Goal: Information Seeking & Learning: Learn about a topic

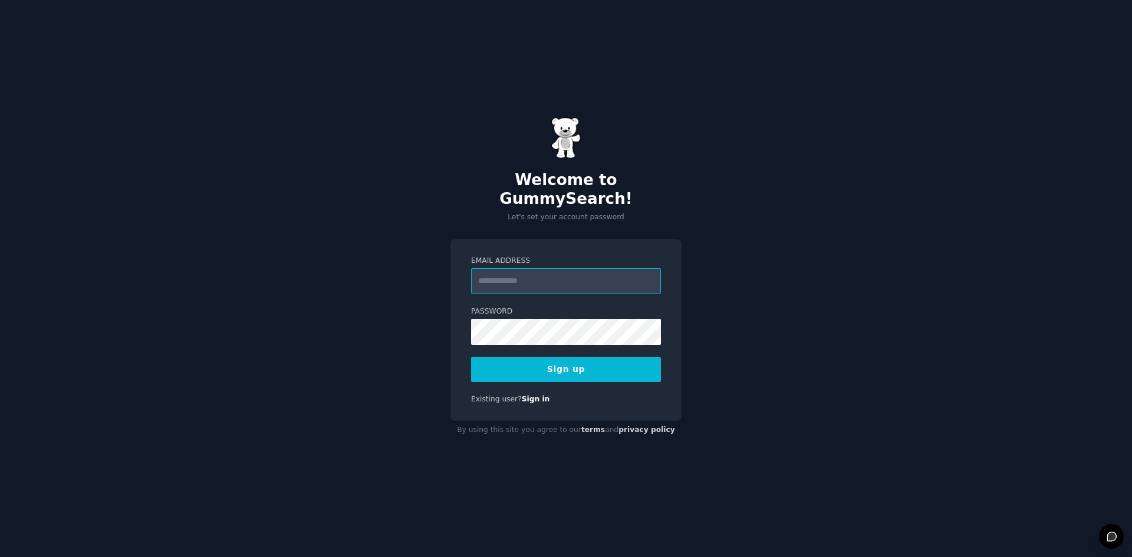
click at [522, 270] on input "Email Address" at bounding box center [566, 281] width 190 height 26
type input "**********"
click at [547, 361] on button "Sign up" at bounding box center [566, 369] width 190 height 25
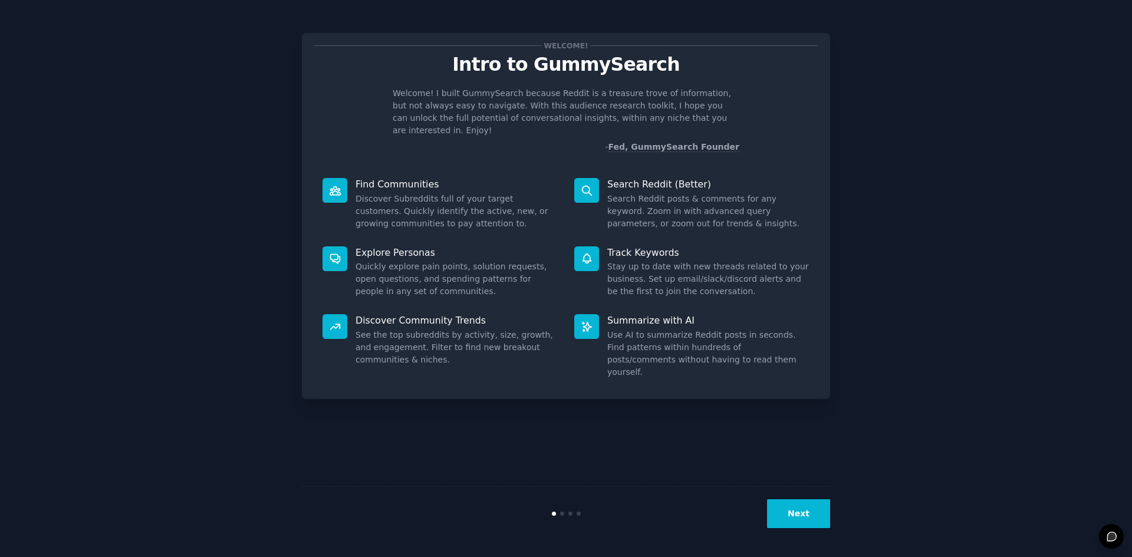
click at [784, 511] on button "Next" at bounding box center [798, 513] width 63 height 29
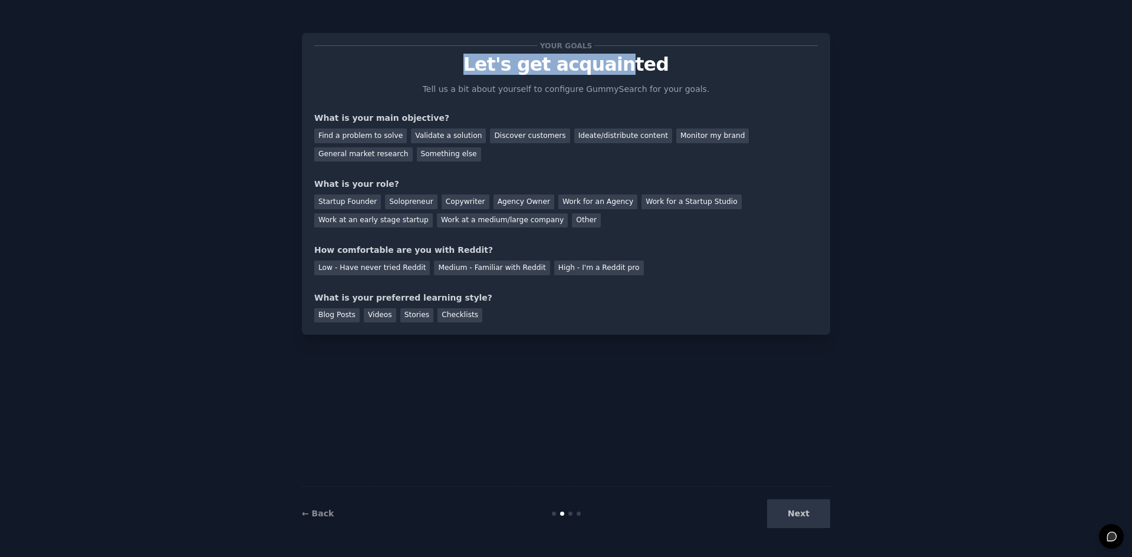
drag, startPoint x: 609, startPoint y: 55, endPoint x: 628, endPoint y: 54, distance: 18.9
click at [626, 54] on p "Let's get acquainted" at bounding box center [565, 64] width 503 height 21
drag, startPoint x: 360, startPoint y: 137, endPoint x: 447, endPoint y: 148, distance: 88.0
click at [363, 137] on div "Find a problem to solve" at bounding box center [360, 136] width 93 height 15
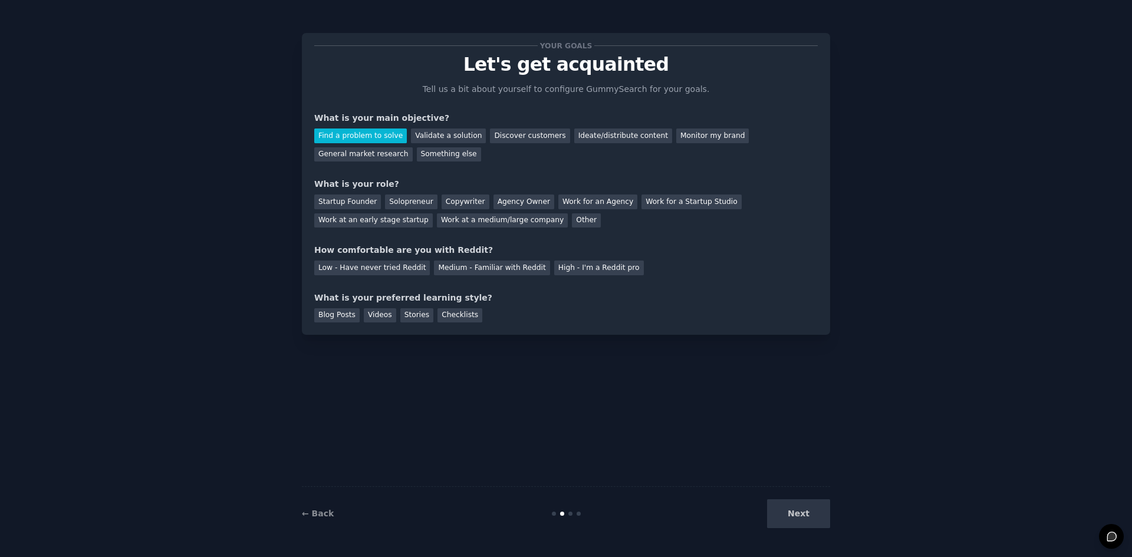
drag, startPoint x: 440, startPoint y: 140, endPoint x: 492, endPoint y: 156, distance: 54.4
click at [442, 140] on div "Validate a solution" at bounding box center [448, 136] width 75 height 15
click at [373, 138] on div "Find a problem to solve" at bounding box center [360, 136] width 93 height 15
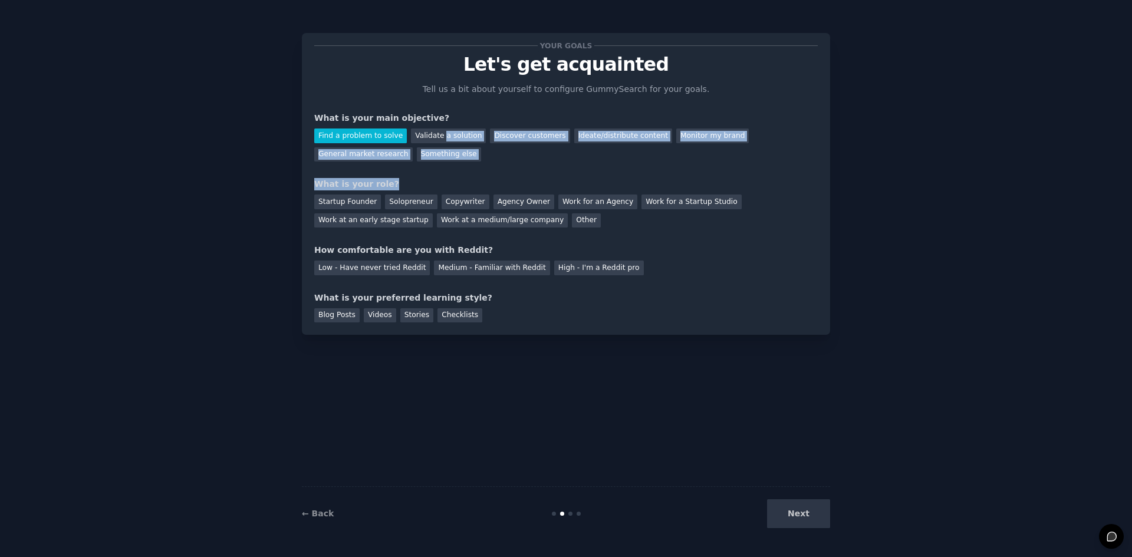
click at [436, 162] on div "Your goals Let's get acquainted Tell us a bit about yourself to configure Gummy…" at bounding box center [565, 183] width 503 height 277
click at [436, 161] on div "Find a problem to solve Validate a solution Discover customers Ideate/distribut…" at bounding box center [565, 142] width 503 height 37
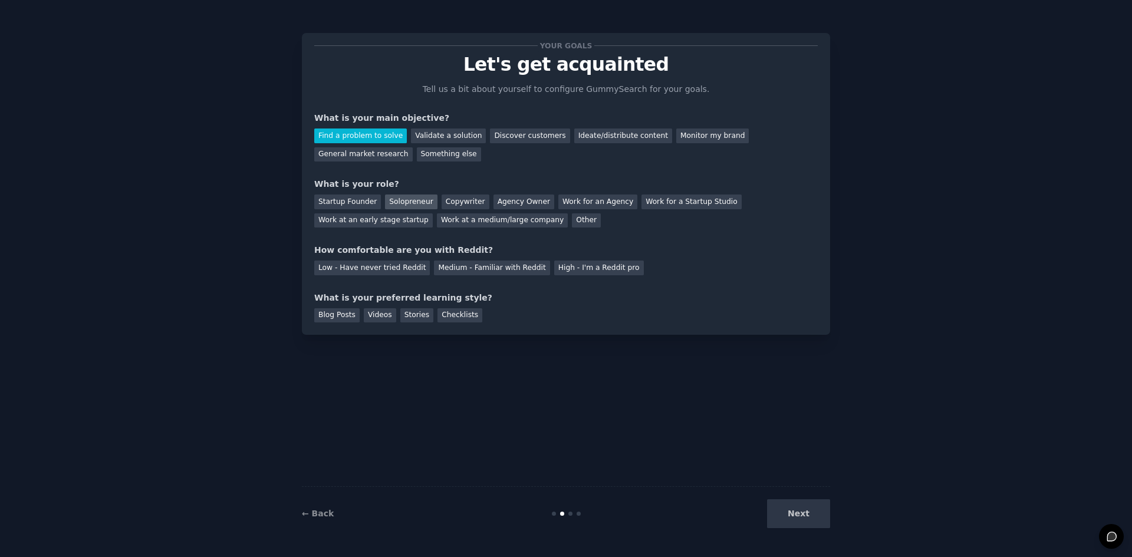
click at [416, 202] on div "Solopreneur" at bounding box center [411, 202] width 52 height 15
drag, startPoint x: 376, startPoint y: 244, endPoint x: 467, endPoint y: 246, distance: 90.8
click at [467, 246] on div "How comfortable are you with Reddit?" at bounding box center [565, 250] width 503 height 12
click at [489, 265] on div "Medium - Familiar with Reddit" at bounding box center [492, 268] width 116 height 15
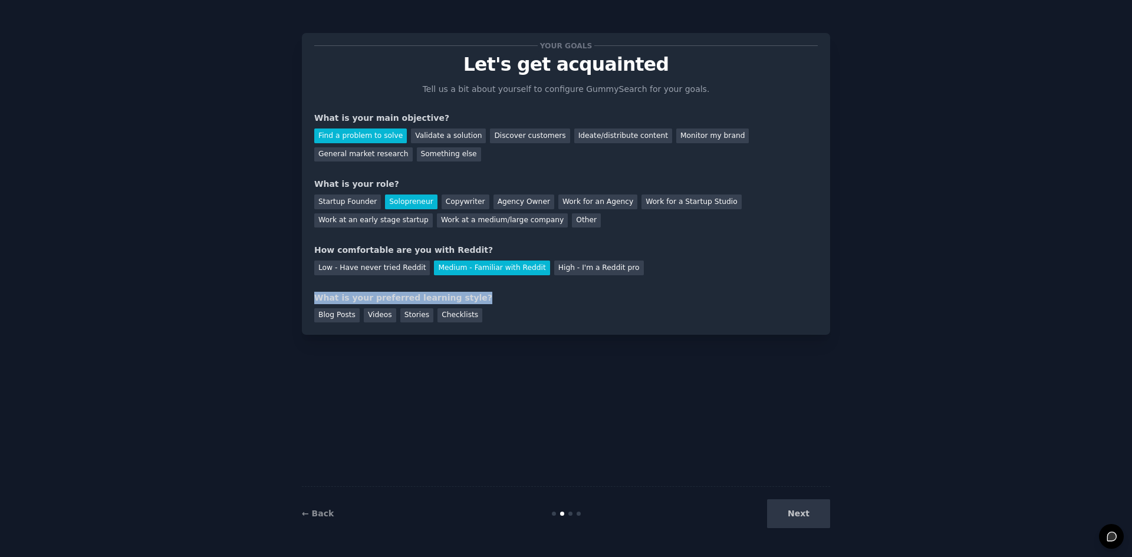
drag, startPoint x: 532, startPoint y: 286, endPoint x: 317, endPoint y: 297, distance: 215.5
click at [317, 297] on div "Your goals Let's get acquainted Tell us a bit about yourself to configure Gummy…" at bounding box center [565, 183] width 503 height 277
click at [317, 297] on div "What is your preferred learning style?" at bounding box center [565, 298] width 503 height 12
drag, startPoint x: 317, startPoint y: 297, endPoint x: 462, endPoint y: 301, distance: 144.5
click at [460, 301] on div "What is your preferred learning style?" at bounding box center [565, 298] width 503 height 12
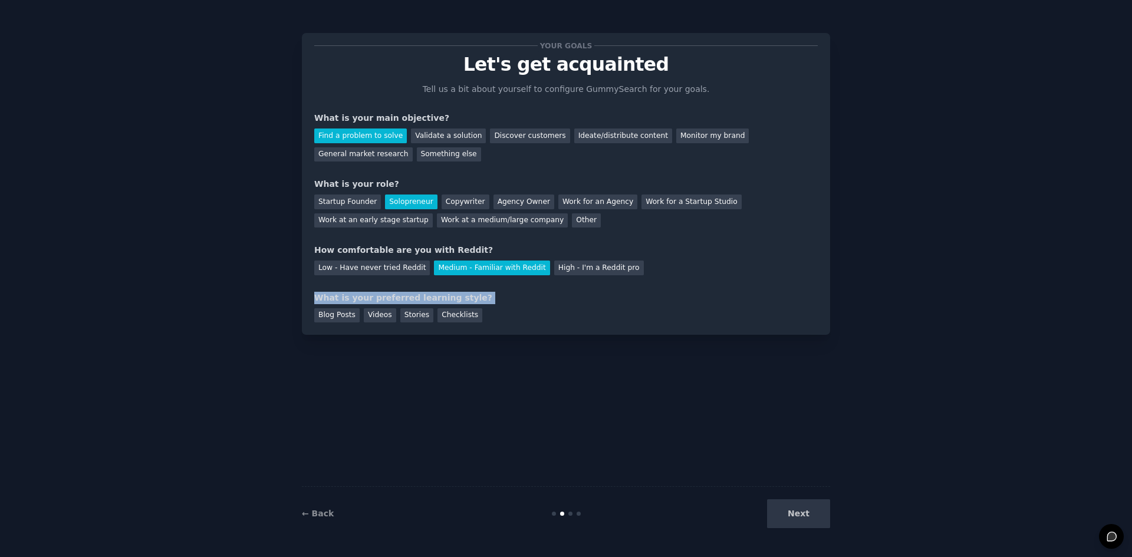
click at [462, 301] on div "What is your preferred learning style?" at bounding box center [565, 298] width 503 height 12
drag, startPoint x: 462, startPoint y: 301, endPoint x: 312, endPoint y: 294, distance: 149.4
click at [312, 294] on div "Your goals Let's get acquainted Tell us a bit about yourself to configure Gummy…" at bounding box center [566, 184] width 528 height 302
drag, startPoint x: 312, startPoint y: 294, endPoint x: 459, endPoint y: 297, distance: 146.2
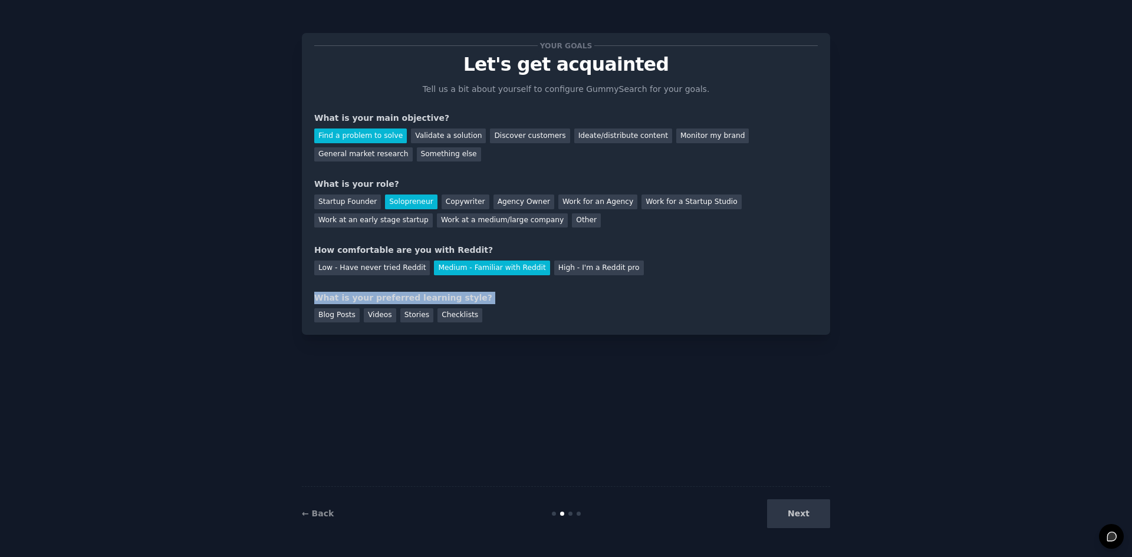
click at [459, 297] on div "Your goals Let's get acquainted Tell us a bit about yourself to configure Gummy…" at bounding box center [566, 184] width 528 height 302
click at [459, 297] on div "What is your preferred learning style?" at bounding box center [565, 298] width 503 height 12
click at [376, 315] on div "Videos" at bounding box center [380, 315] width 32 height 15
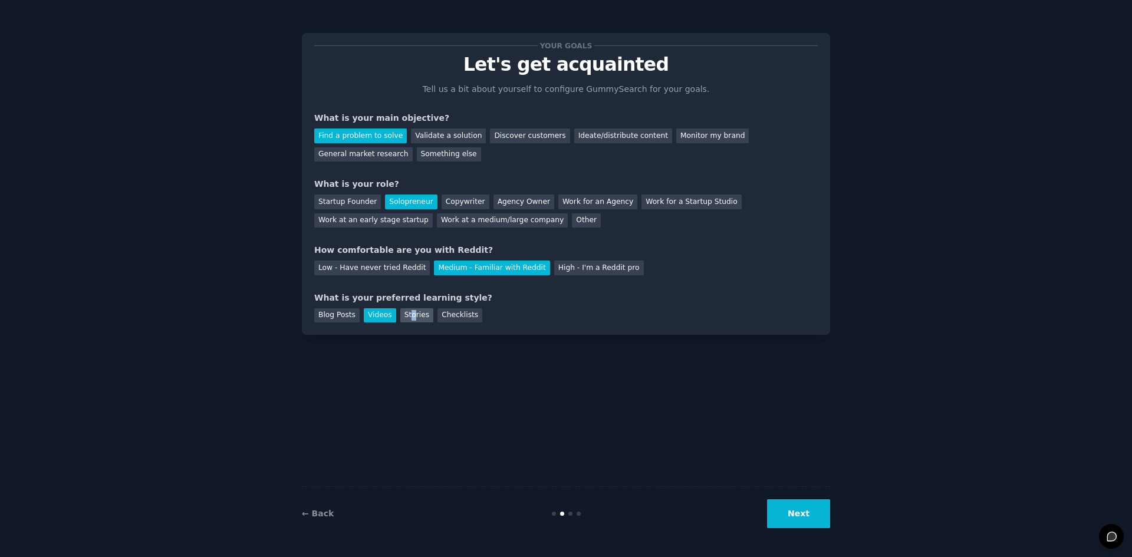
drag, startPoint x: 407, startPoint y: 315, endPoint x: 417, endPoint y: 316, distance: 10.1
click at [407, 315] on div "Stories" at bounding box center [416, 315] width 33 height 15
click at [453, 317] on div "Checklists" at bounding box center [459, 315] width 45 height 15
click at [374, 318] on div "Videos" at bounding box center [380, 315] width 32 height 15
click at [380, 301] on div "What is your preferred learning style?" at bounding box center [565, 298] width 503 height 12
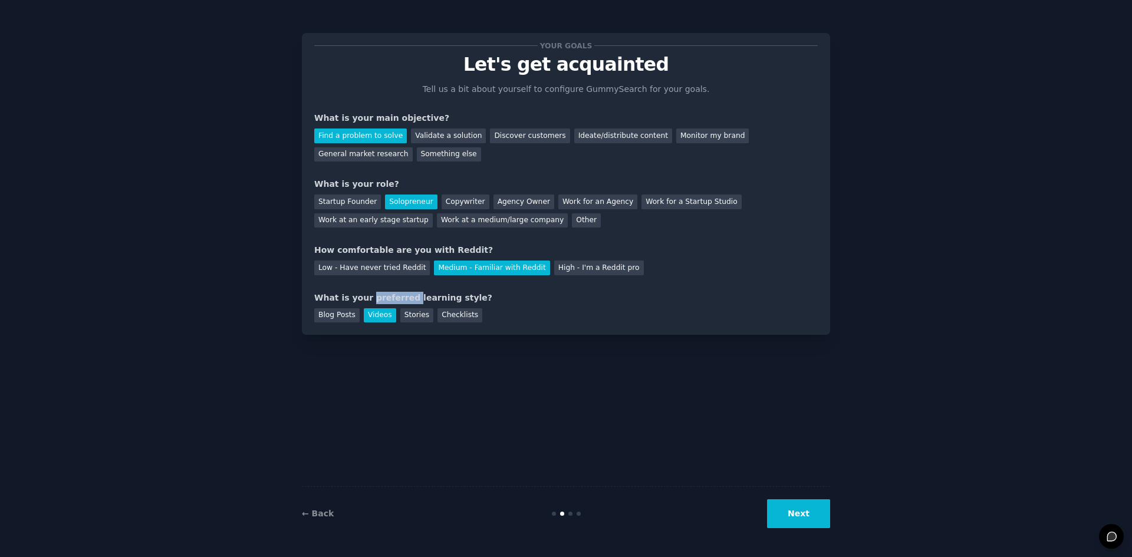
click at [380, 301] on div "What is your preferred learning style?" at bounding box center [565, 298] width 503 height 12
click at [381, 295] on div "What is your preferred learning style?" at bounding box center [565, 298] width 503 height 12
click at [386, 294] on div "What is your preferred learning style?" at bounding box center [565, 298] width 503 height 12
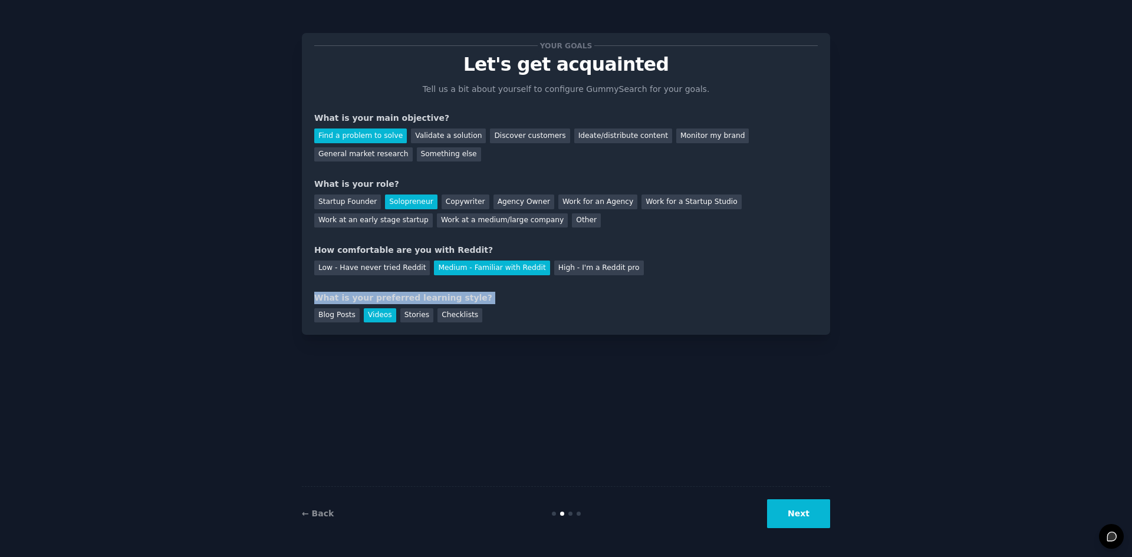
click at [386, 294] on div "What is your preferred learning style?" at bounding box center [565, 298] width 503 height 12
click at [380, 297] on div "What is your preferred learning style?" at bounding box center [565, 298] width 503 height 12
click at [387, 321] on div "Videos" at bounding box center [380, 315] width 32 height 15
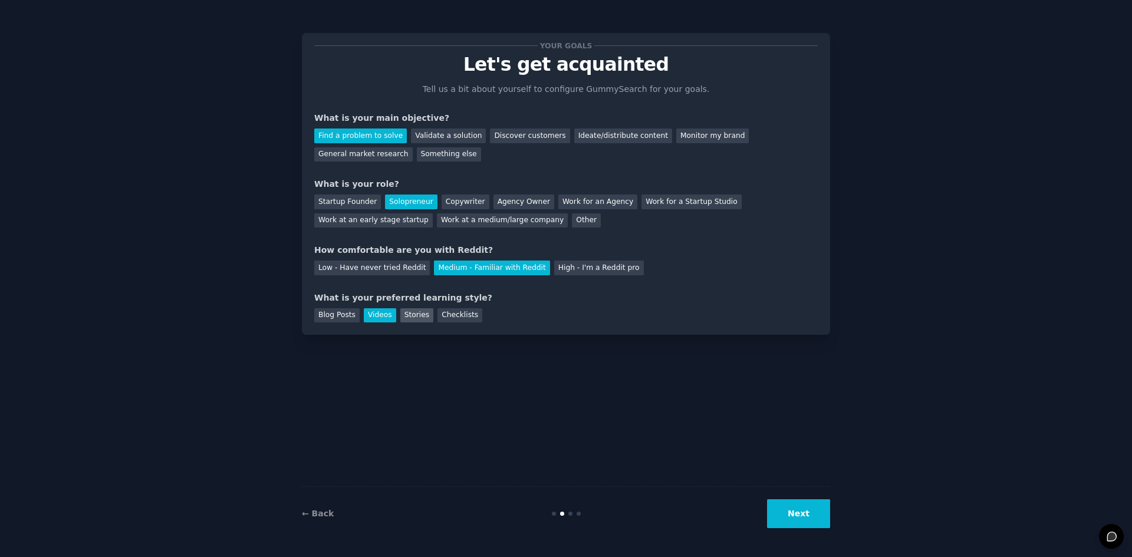
click at [400, 314] on div "Stories" at bounding box center [416, 315] width 33 height 15
click at [321, 297] on div "What is your preferred learning style?" at bounding box center [565, 298] width 503 height 12
click at [328, 320] on div "Blog Posts" at bounding box center [336, 315] width 45 height 15
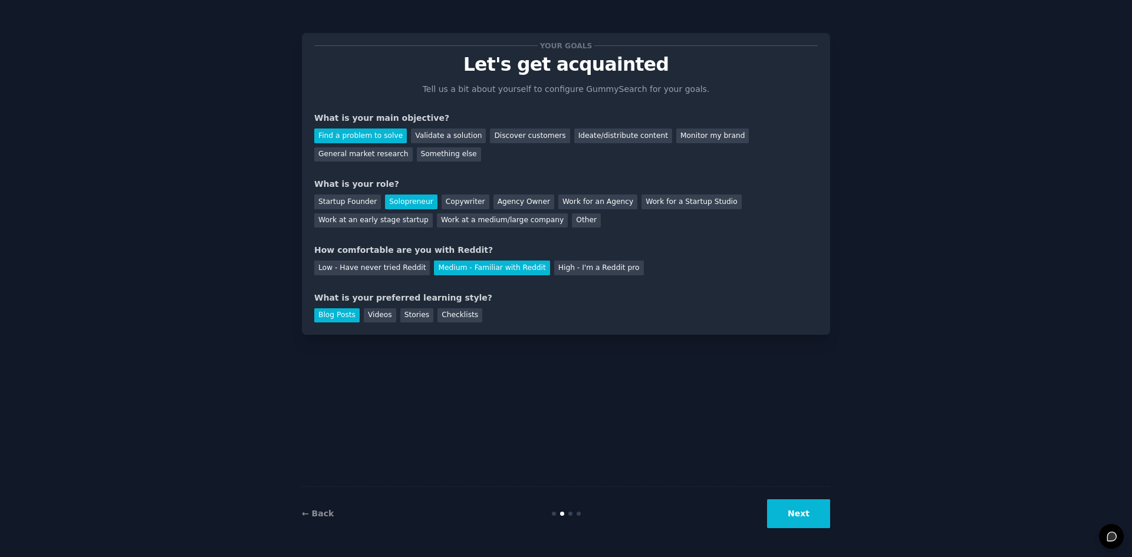
click at [348, 299] on div "What is your preferred learning style?" at bounding box center [565, 298] width 503 height 12
drag, startPoint x: 348, startPoint y: 299, endPoint x: 426, endPoint y: 299, distance: 77.2
click at [353, 299] on div "What is your preferred learning style?" at bounding box center [565, 298] width 503 height 12
click at [440, 299] on div "What is your preferred learning style?" at bounding box center [565, 298] width 503 height 12
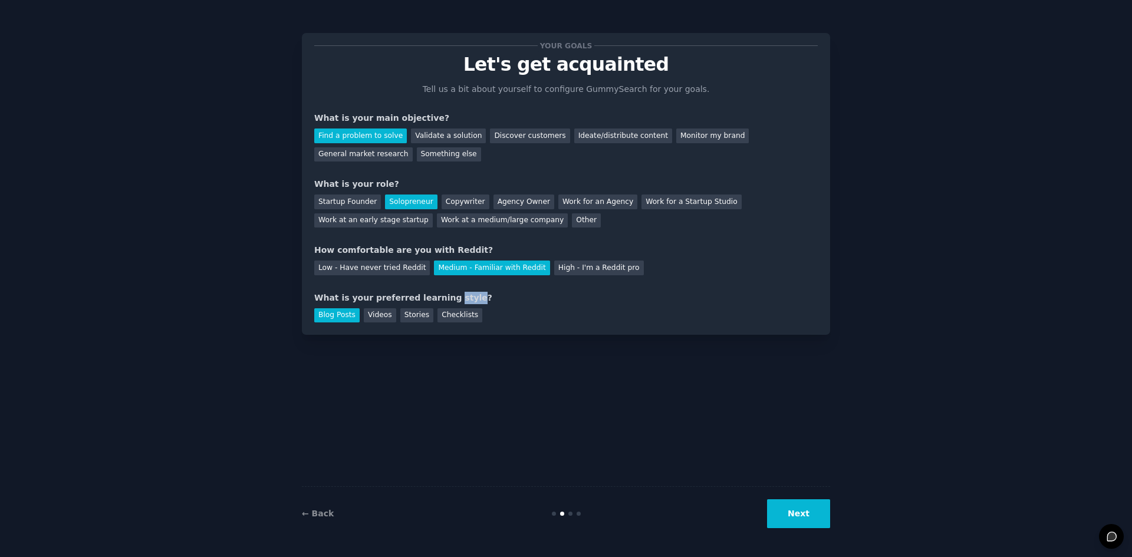
click at [440, 299] on div "What is your preferred learning style?" at bounding box center [565, 298] width 503 height 12
click at [451, 314] on div "Checklists" at bounding box center [459, 315] width 45 height 15
click at [344, 312] on div "Blog Posts" at bounding box center [336, 315] width 45 height 15
click at [460, 297] on div "What is your preferred learning style?" at bounding box center [565, 298] width 503 height 12
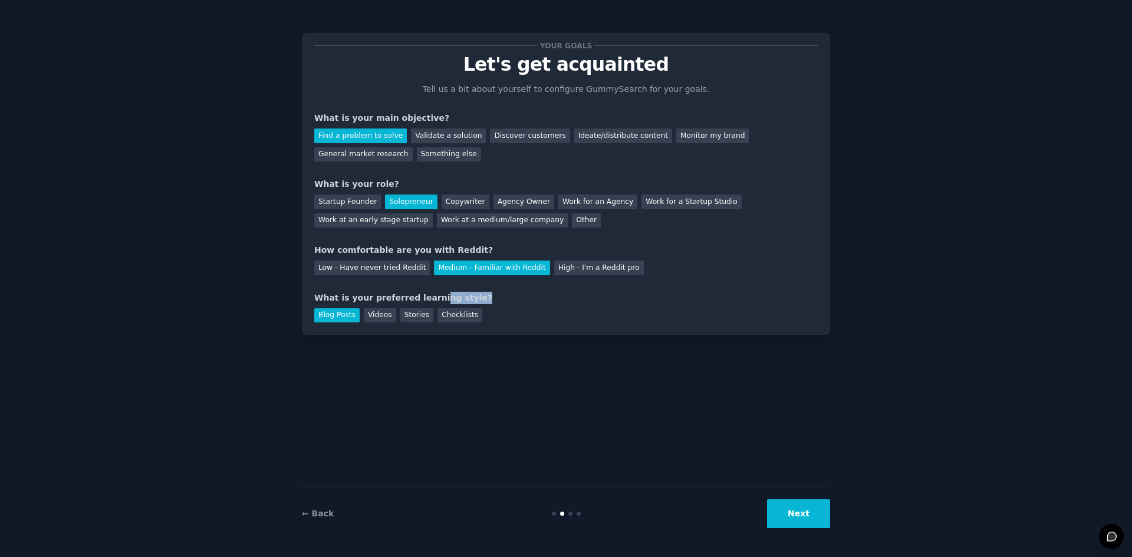
click at [803, 512] on button "Next" at bounding box center [798, 513] width 63 height 29
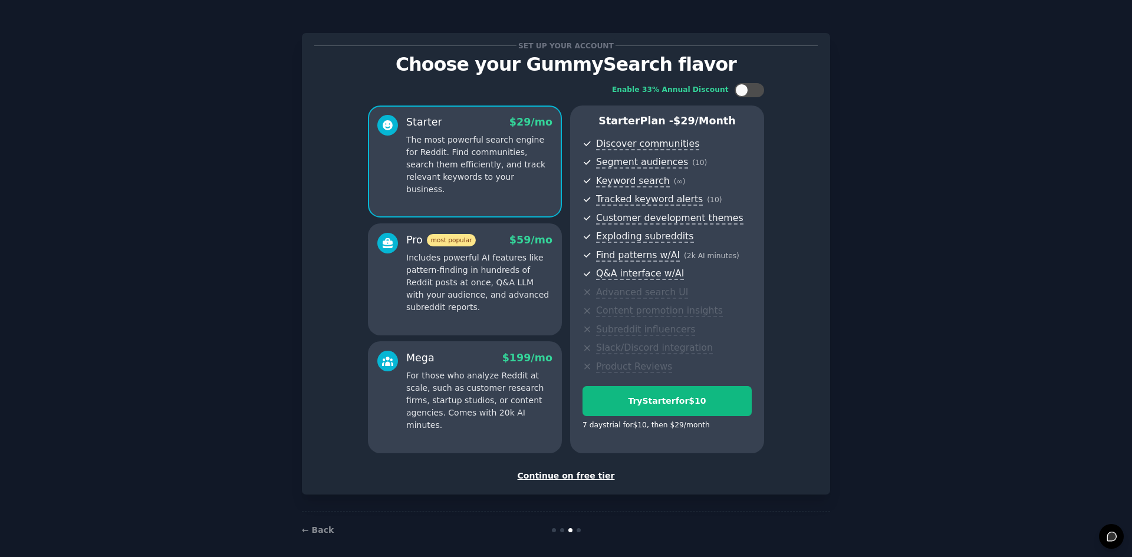
click at [562, 481] on div "Continue on free tier" at bounding box center [565, 476] width 503 height 12
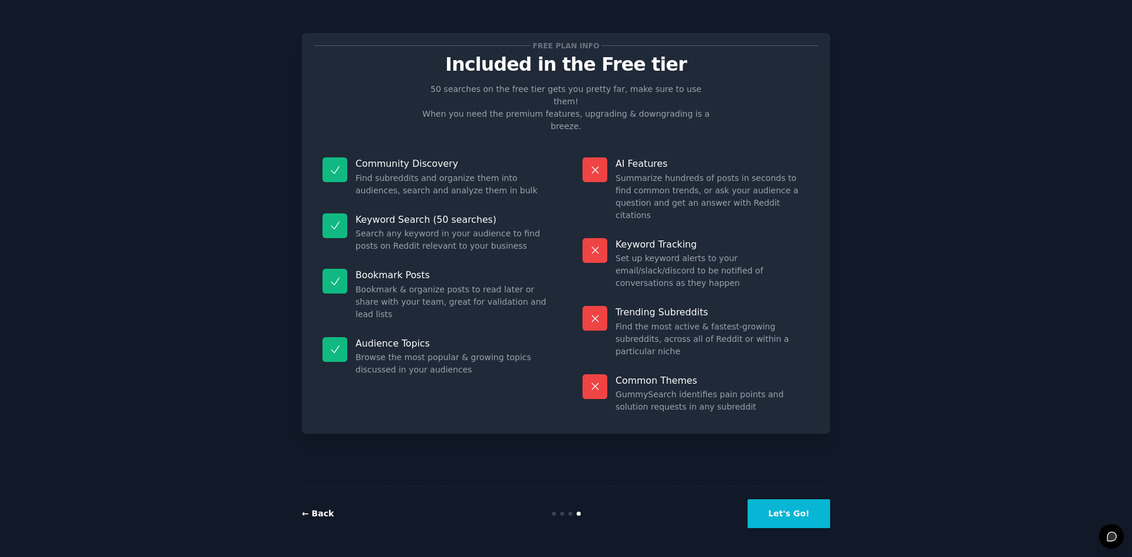
click at [317, 518] on link "← Back" at bounding box center [318, 513] width 32 height 9
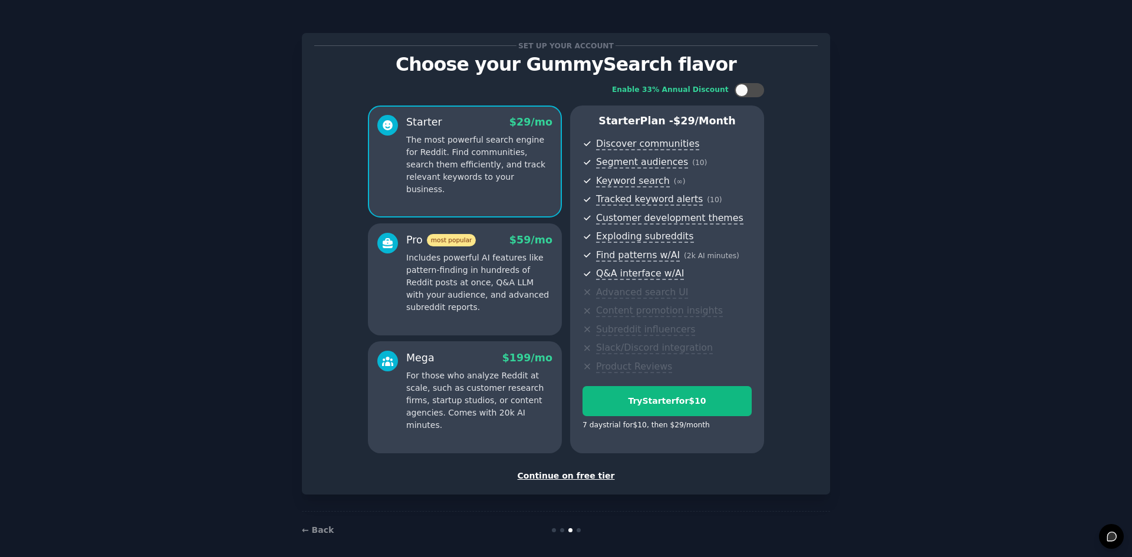
click at [558, 475] on div "Continue on free tier" at bounding box center [565, 476] width 503 height 12
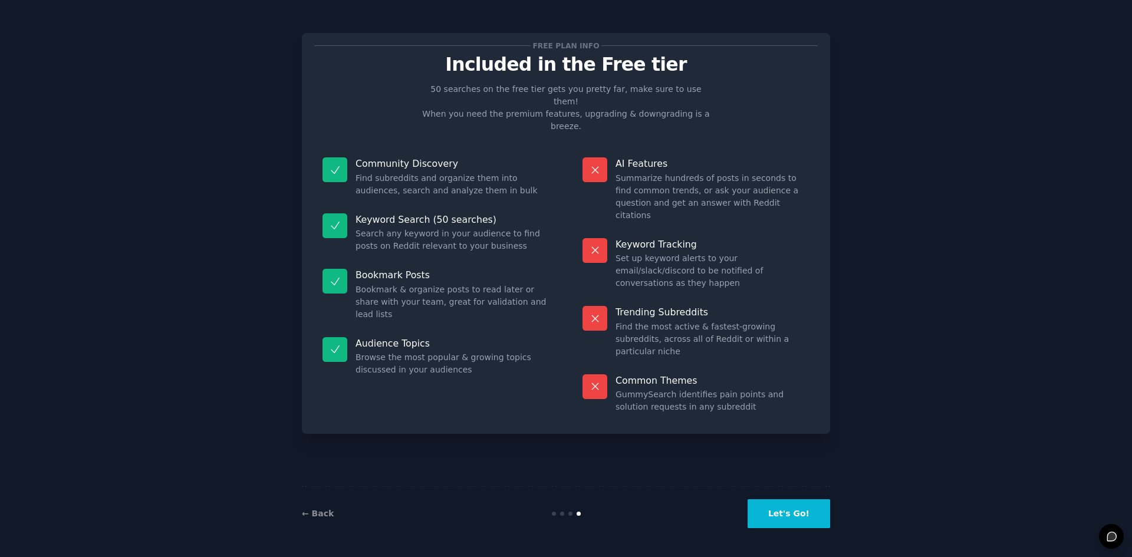
click at [802, 524] on button "Let's Go!" at bounding box center [789, 513] width 83 height 29
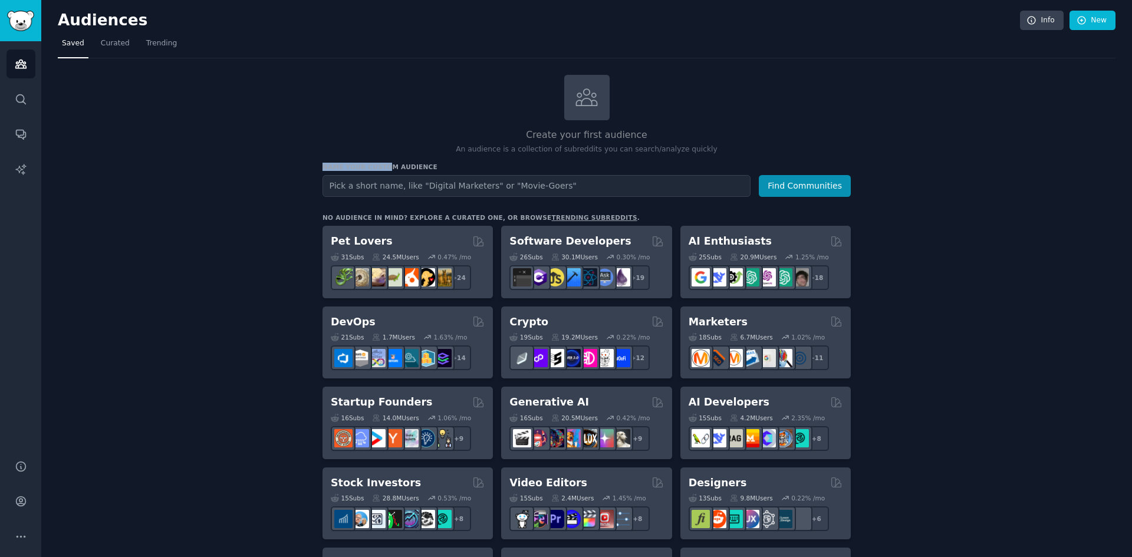
drag, startPoint x: 321, startPoint y: 163, endPoint x: 383, endPoint y: 166, distance: 61.9
click at [383, 166] on h3 "Name your custom audience" at bounding box center [586, 167] width 528 height 8
click at [782, 244] on div "AI Enthusiasts" at bounding box center [766, 241] width 154 height 15
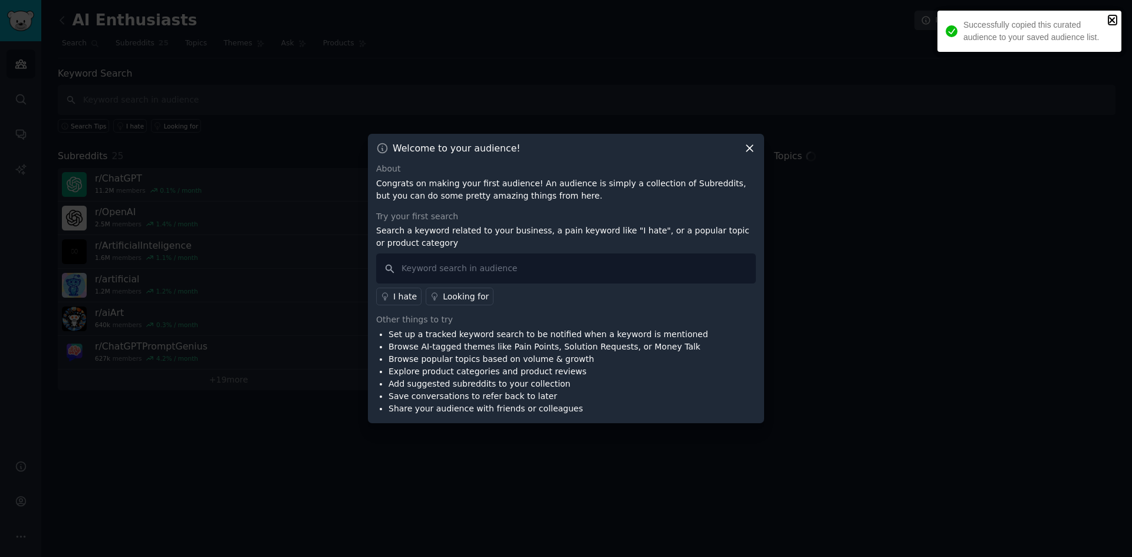
click at [1112, 20] on icon "close" at bounding box center [1112, 20] width 6 height 6
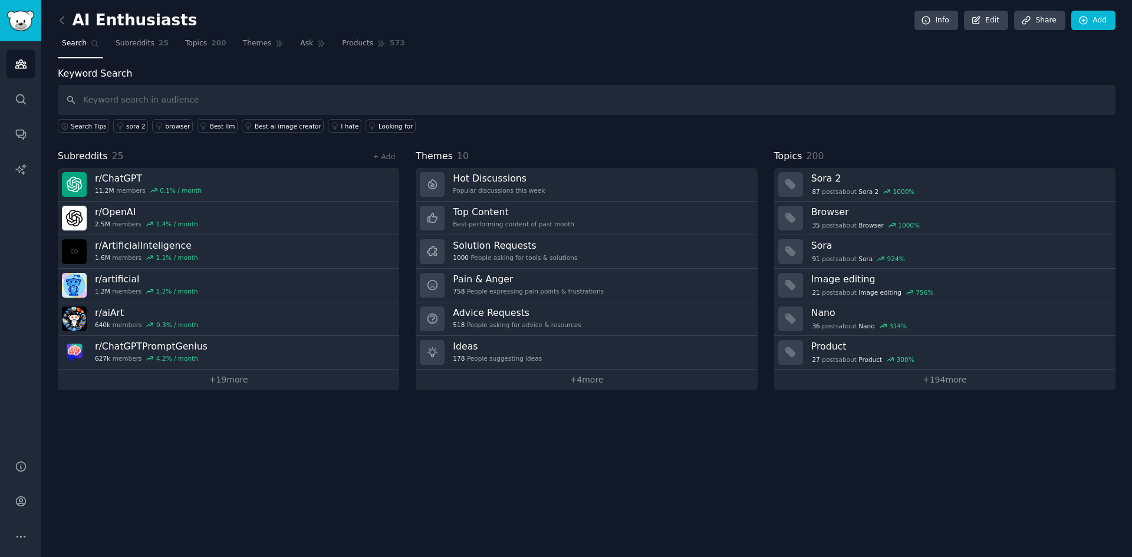
click at [594, 141] on div "Keyword Search Search Tips sora 2 browser Best llm Best ai image creator I hate…" at bounding box center [587, 229] width 1058 height 324
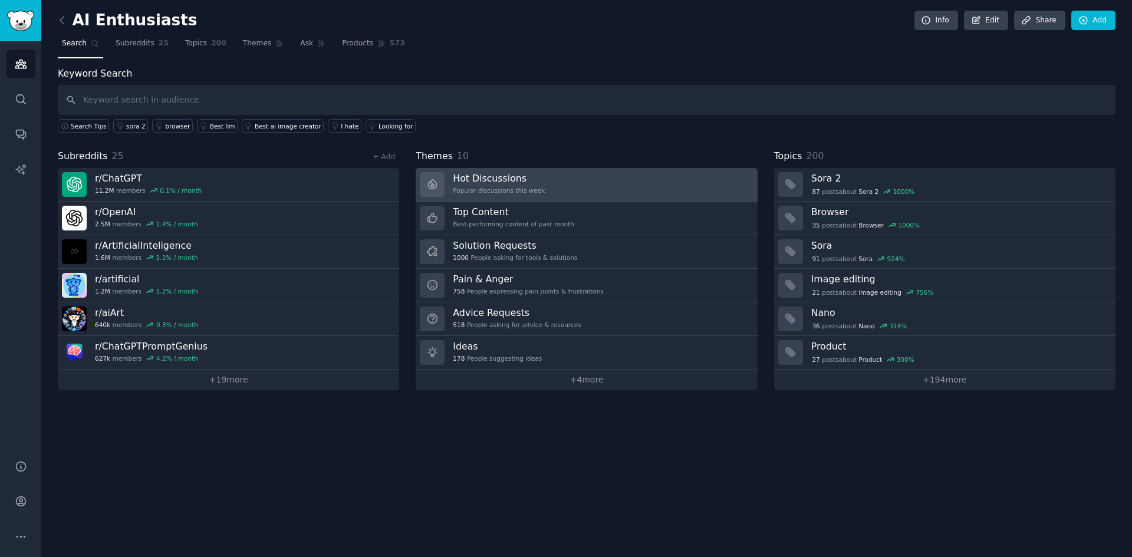
click at [582, 184] on link "Hot Discussions Popular discussions this week" at bounding box center [586, 185] width 341 height 34
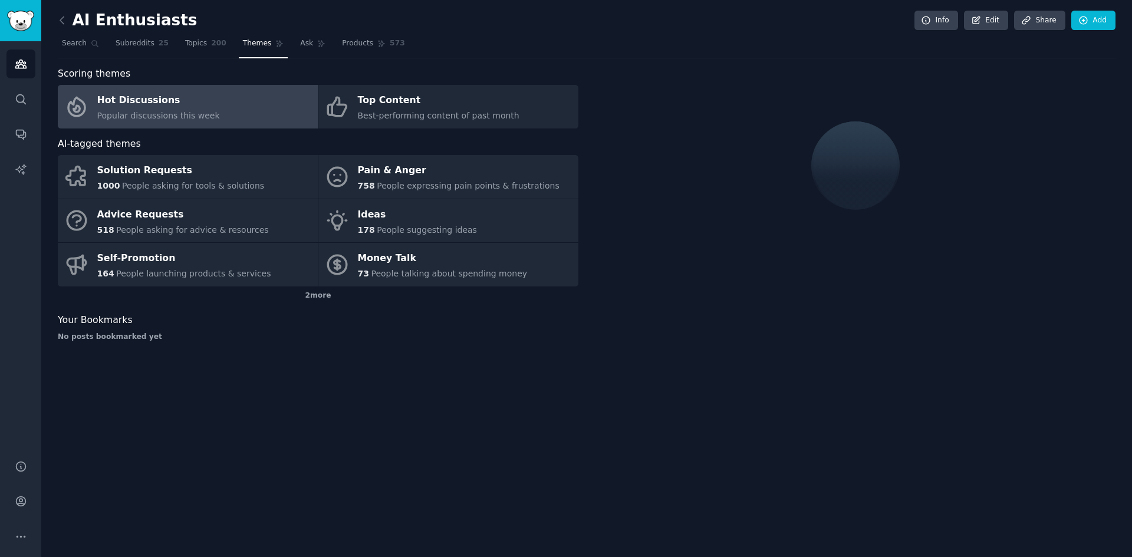
click at [261, 101] on link "Hot Discussions Popular discussions this week" at bounding box center [188, 107] width 260 height 44
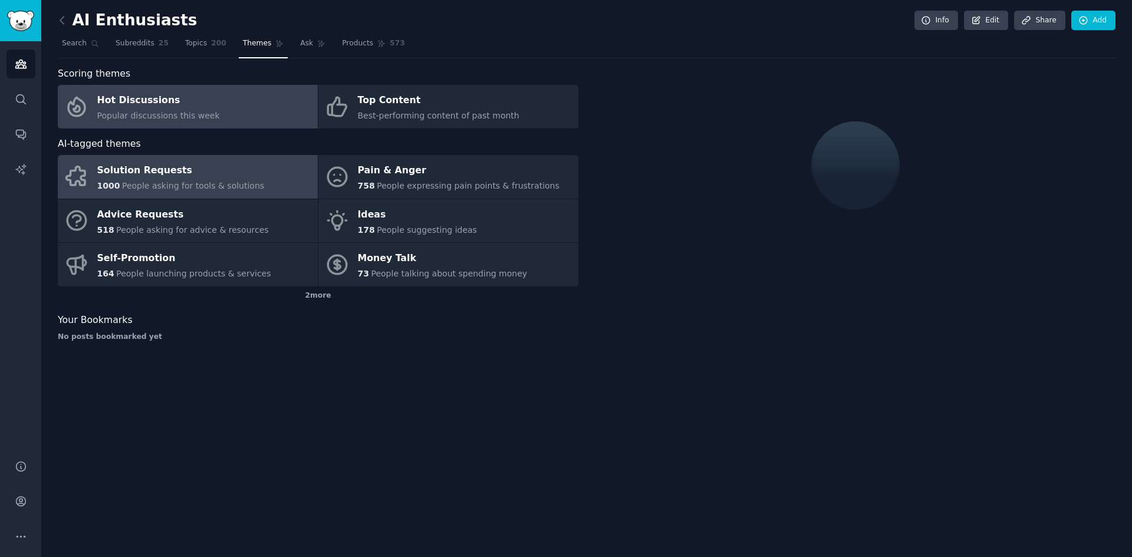
click at [241, 171] on div "Solution Requests" at bounding box center [180, 171] width 167 height 19
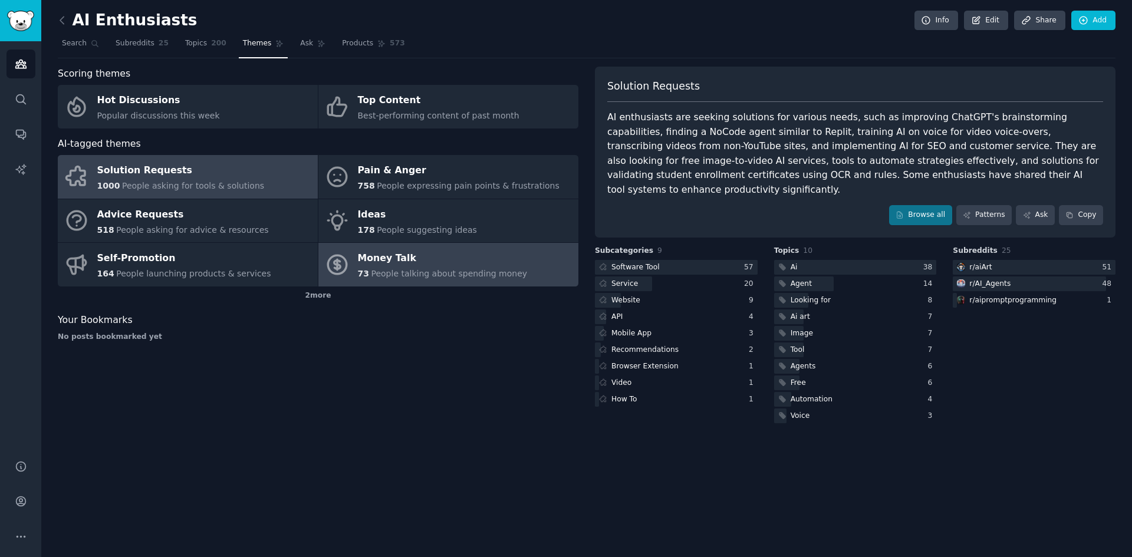
click at [471, 258] on div "Money Talk" at bounding box center [443, 258] width 170 height 19
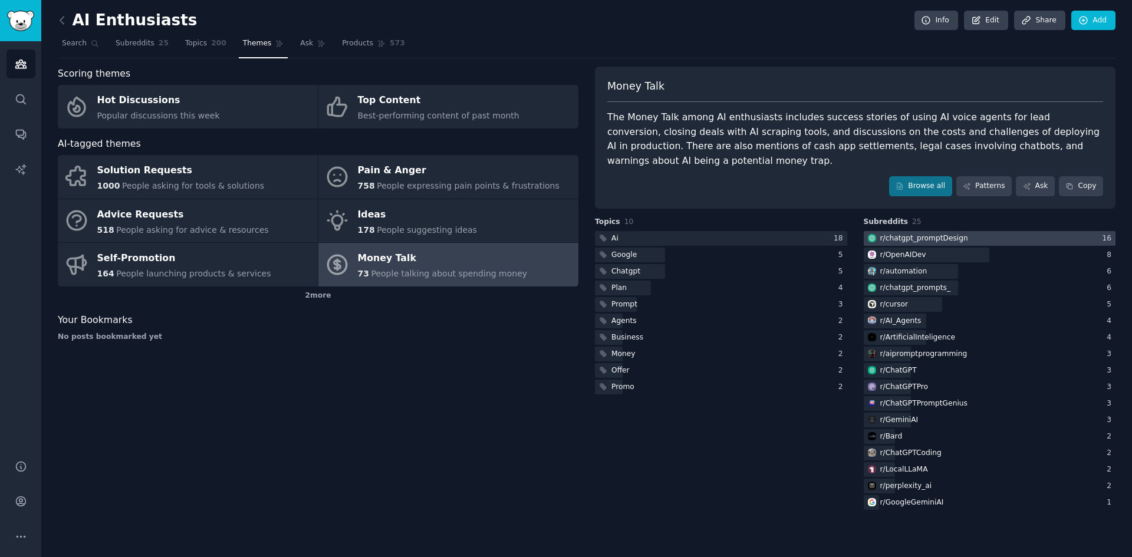
click at [969, 231] on div at bounding box center [990, 238] width 252 height 15
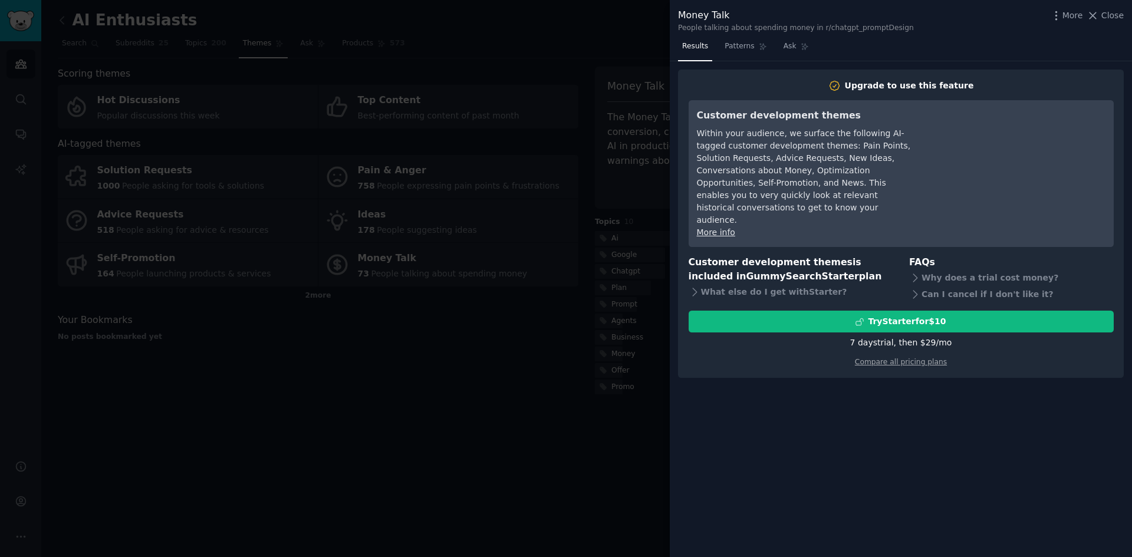
click at [580, 118] on div at bounding box center [566, 278] width 1132 height 557
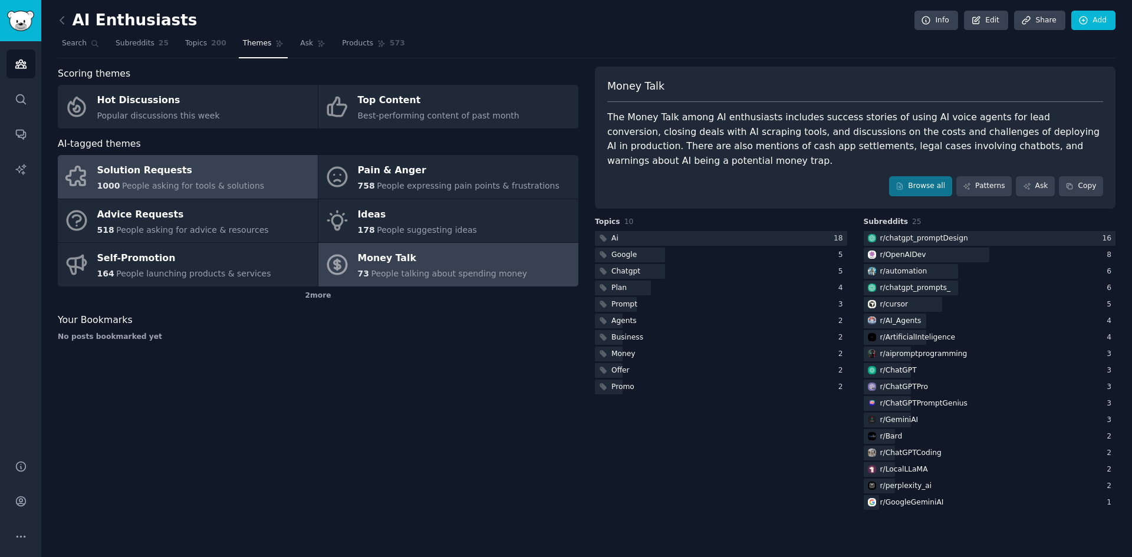
click at [243, 177] on link "Solution Requests 1000 People asking for tools & solutions" at bounding box center [188, 177] width 260 height 44
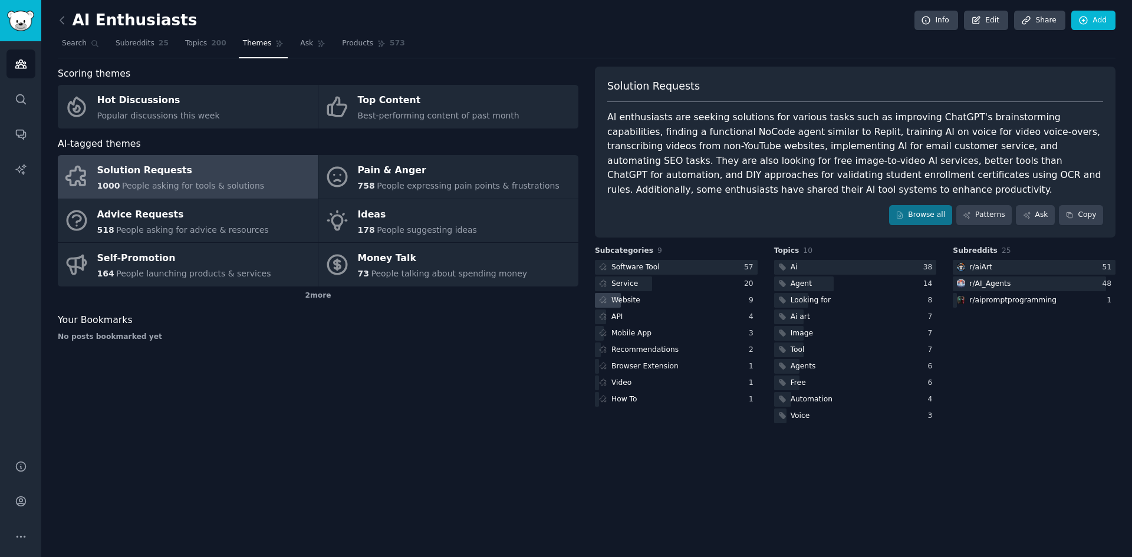
click at [694, 297] on div "Website" at bounding box center [676, 300] width 163 height 15
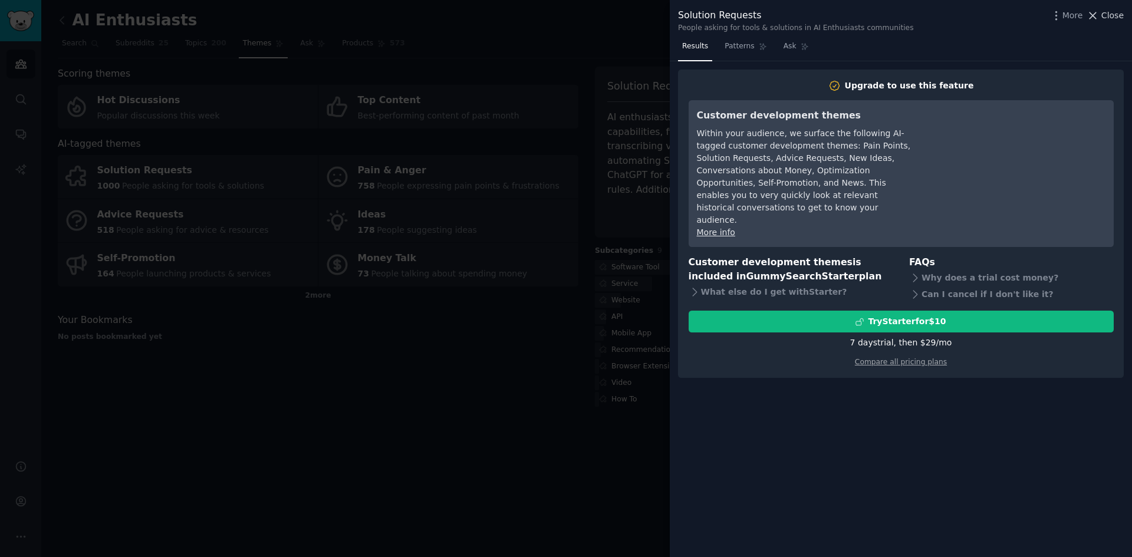
drag, startPoint x: 1112, startPoint y: 5, endPoint x: 1111, endPoint y: 14, distance: 8.9
click at [1111, 14] on div "Solution Requests People asking for tools & solutions in AI Enthusiasts communi…" at bounding box center [901, 18] width 462 height 37
click at [1111, 14] on span "Close" at bounding box center [1112, 15] width 22 height 12
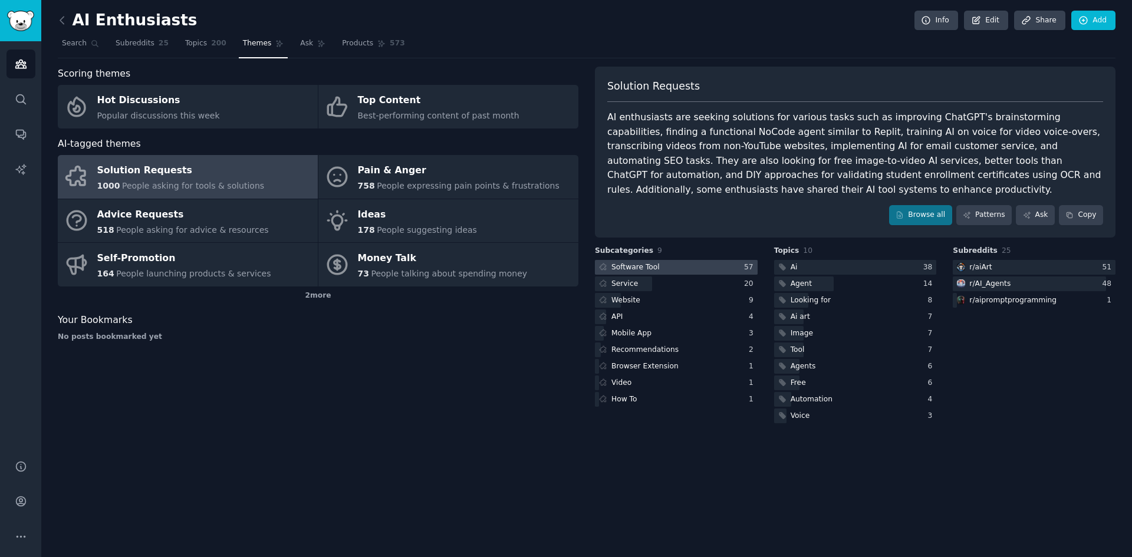
click at [670, 266] on div at bounding box center [676, 267] width 163 height 15
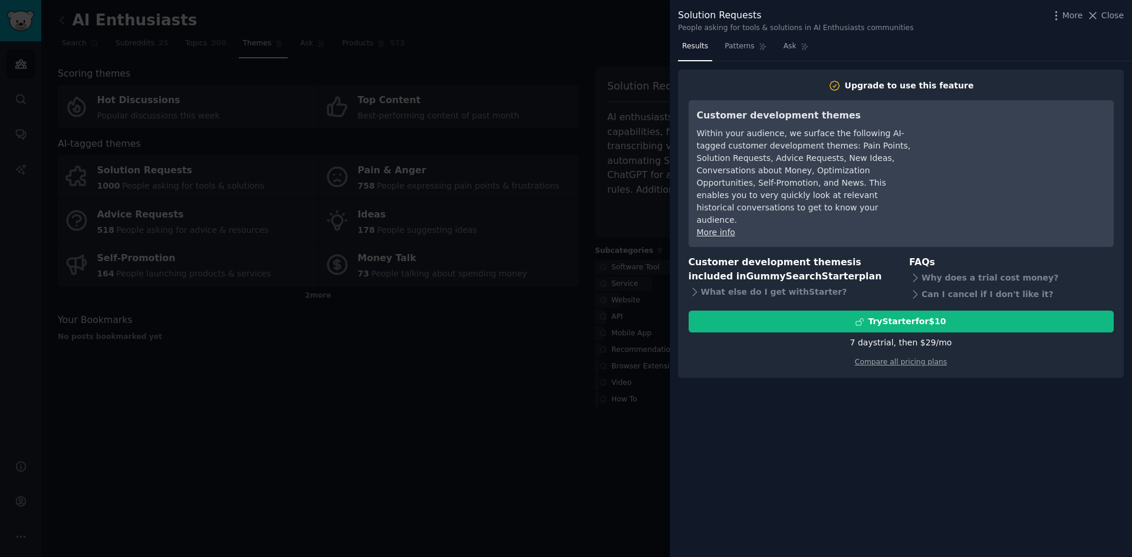
click at [599, 268] on div at bounding box center [566, 278] width 1132 height 557
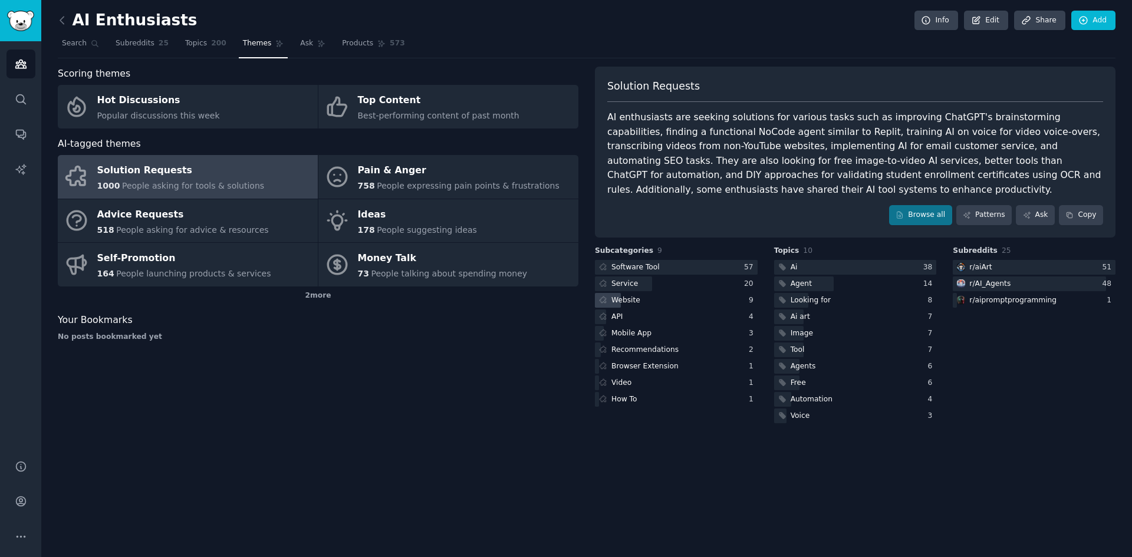
click at [634, 302] on div "Website" at bounding box center [625, 300] width 29 height 11
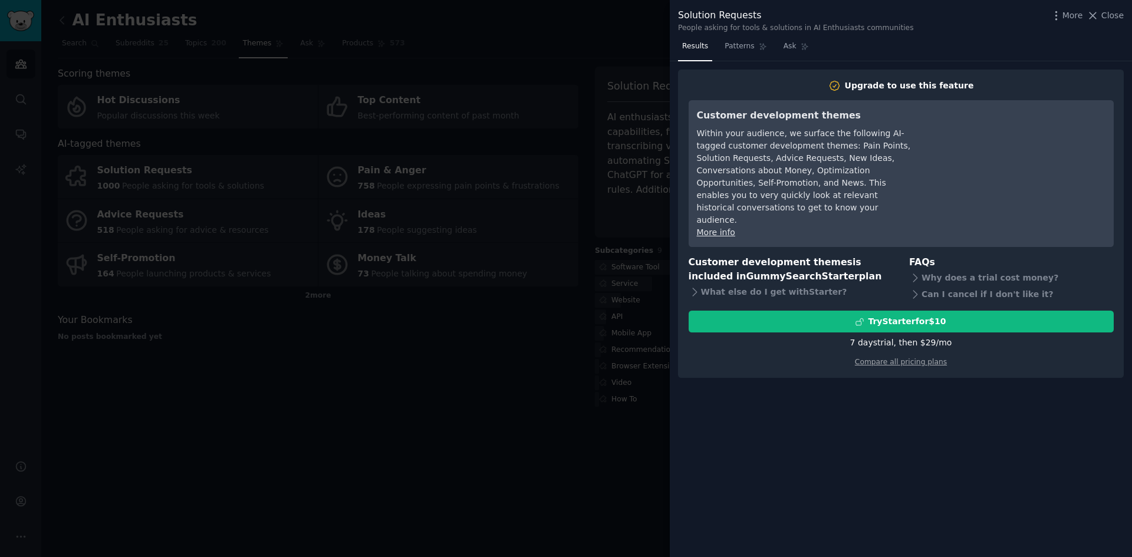
click at [567, 299] on div at bounding box center [566, 278] width 1132 height 557
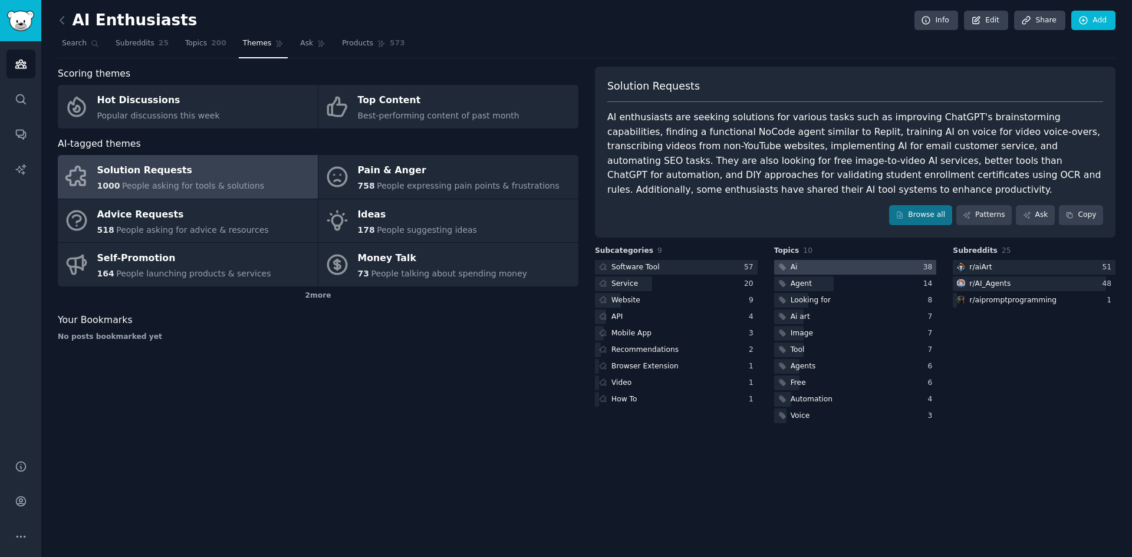
click at [866, 268] on div at bounding box center [855, 267] width 163 height 15
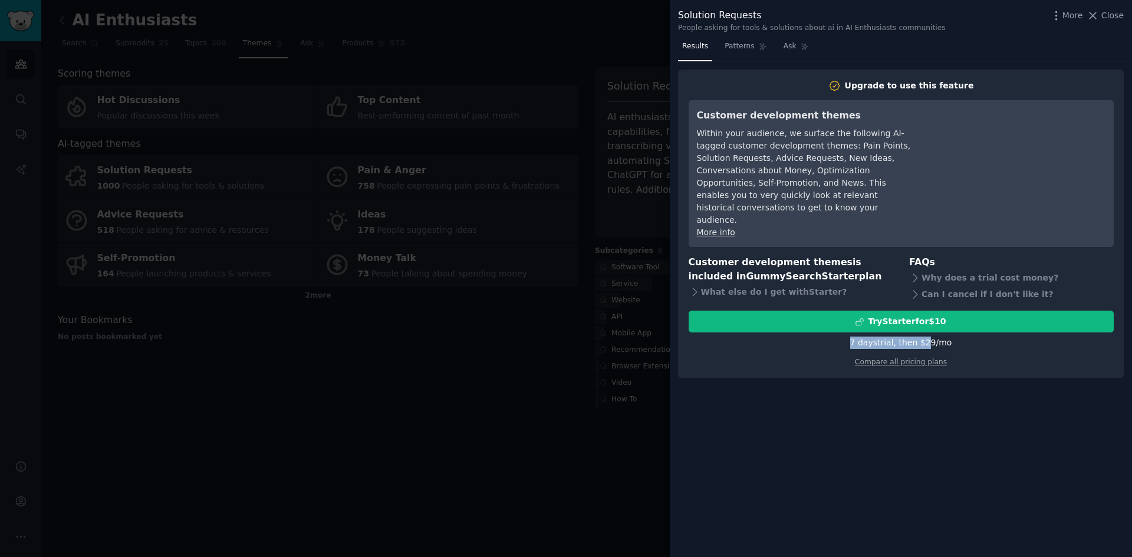
drag, startPoint x: 830, startPoint y: 316, endPoint x: 931, endPoint y: 319, distance: 102.0
click at [931, 337] on div "7 days trial, then $ 29 /mo" at bounding box center [901, 343] width 425 height 12
click at [931, 337] on div "7 days trial, then $ 29 /mo" at bounding box center [901, 343] width 102 height 12
drag, startPoint x: 936, startPoint y: 326, endPoint x: 975, endPoint y: 325, distance: 38.3
click at [970, 327] on div "Try Starter for $10 7 days trial, then $ 29 /mo Compare all pricing plans" at bounding box center [901, 339] width 425 height 57
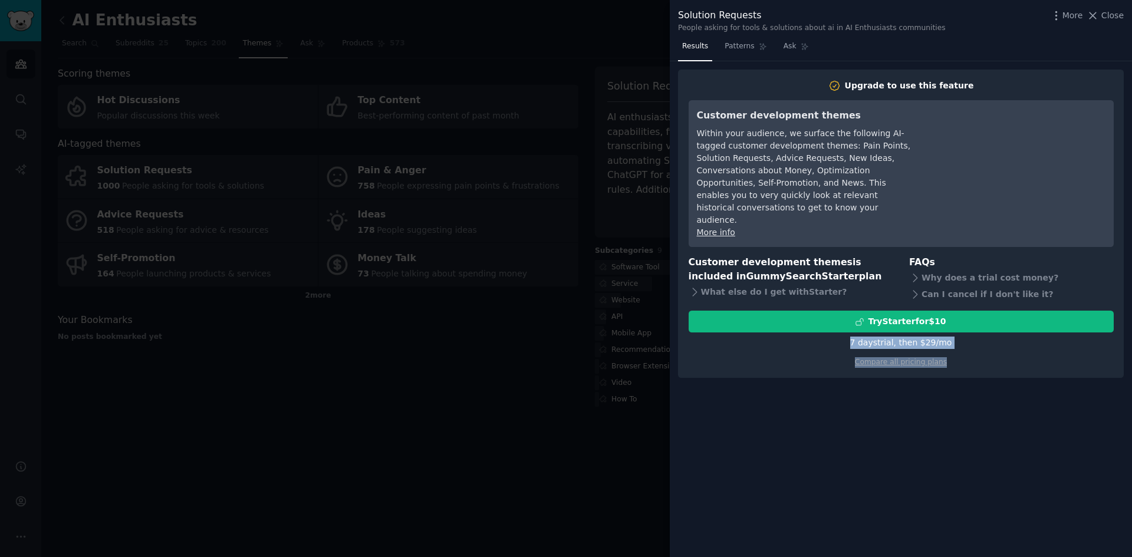
click at [975, 349] on div "Compare all pricing plans" at bounding box center [901, 358] width 425 height 19
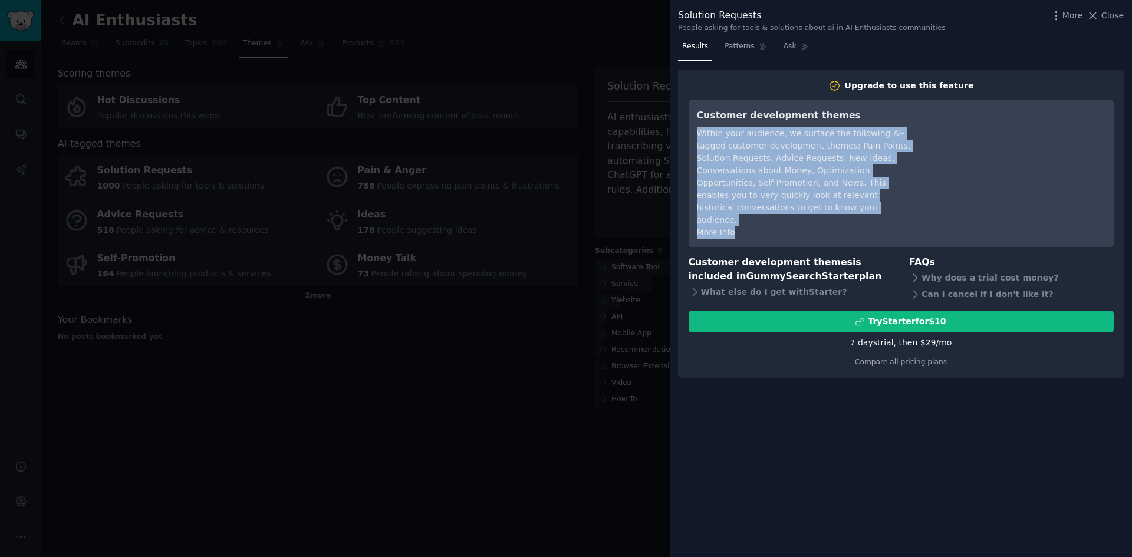
drag, startPoint x: 696, startPoint y: 139, endPoint x: 781, endPoint y: 215, distance: 114.8
click at [781, 215] on div "Customer development themes Within your audience, we surface the following AI-t…" at bounding box center [901, 173] width 425 height 147
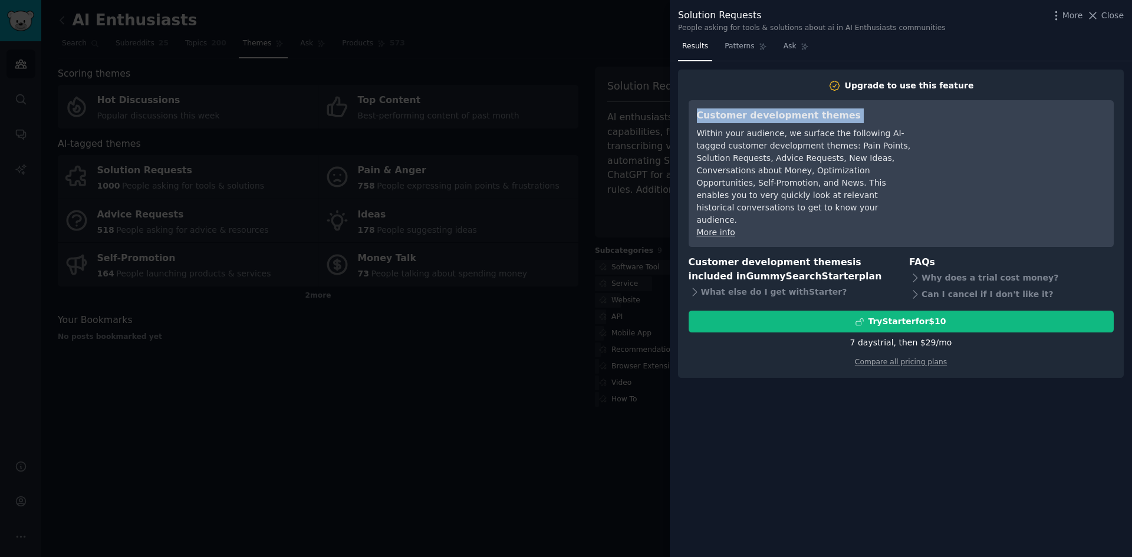
drag, startPoint x: 781, startPoint y: 215, endPoint x: 691, endPoint y: 129, distance: 125.1
click at [690, 131] on div "Customer development themes Within your audience, we surface the following AI-t…" at bounding box center [901, 173] width 425 height 147
click at [692, 127] on div "Customer development themes Within your audience, we surface the following AI-t…" at bounding box center [901, 173] width 425 height 147
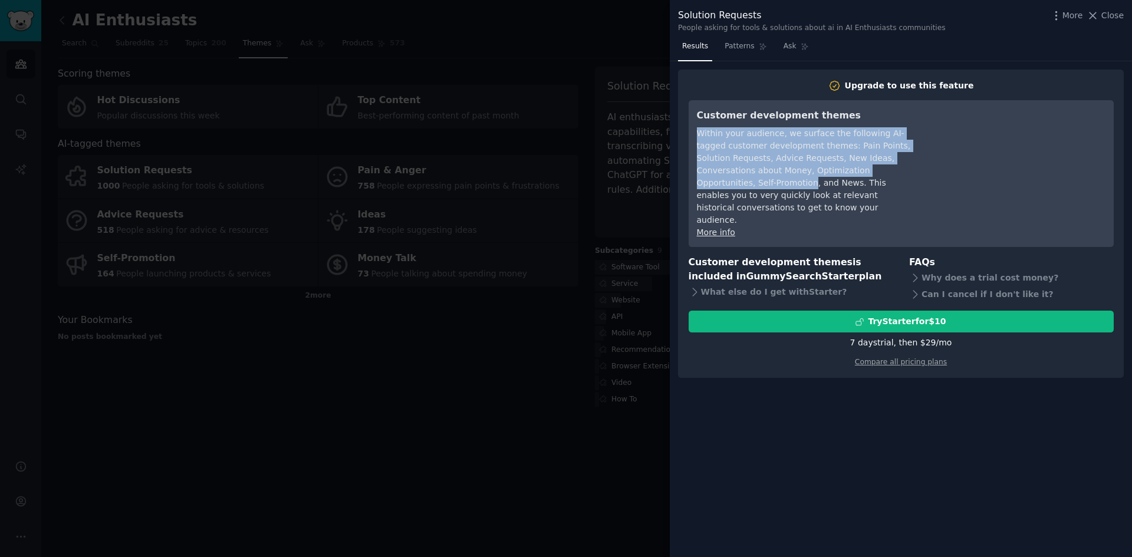
drag, startPoint x: 764, startPoint y: 163, endPoint x: 883, endPoint y: 160, distance: 118.5
click at [883, 164] on div "Customer development themes Within your audience, we surface the following AI-t…" at bounding box center [901, 173] width 425 height 147
click at [873, 141] on div "Within your audience, we surface the following AI-tagged customer development t…" at bounding box center [804, 176] width 215 height 99
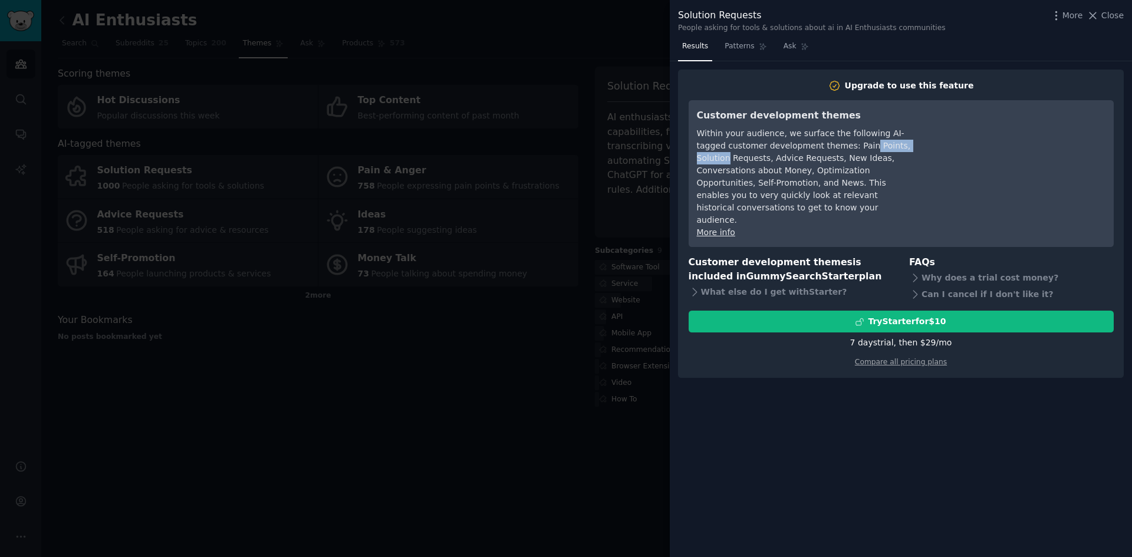
drag, startPoint x: 874, startPoint y: 137, endPoint x: 904, endPoint y: 141, distance: 29.7
click at [904, 141] on div "Within your audience, we surface the following AI-tagged customer development t…" at bounding box center [804, 176] width 215 height 99
drag, startPoint x: 904, startPoint y: 141, endPoint x: 883, endPoint y: 151, distance: 22.9
click at [903, 141] on div "Within your audience, we surface the following AI-tagged customer development t…" at bounding box center [804, 176] width 215 height 99
drag, startPoint x: 699, startPoint y: 159, endPoint x: 776, endPoint y: 159, distance: 76.6
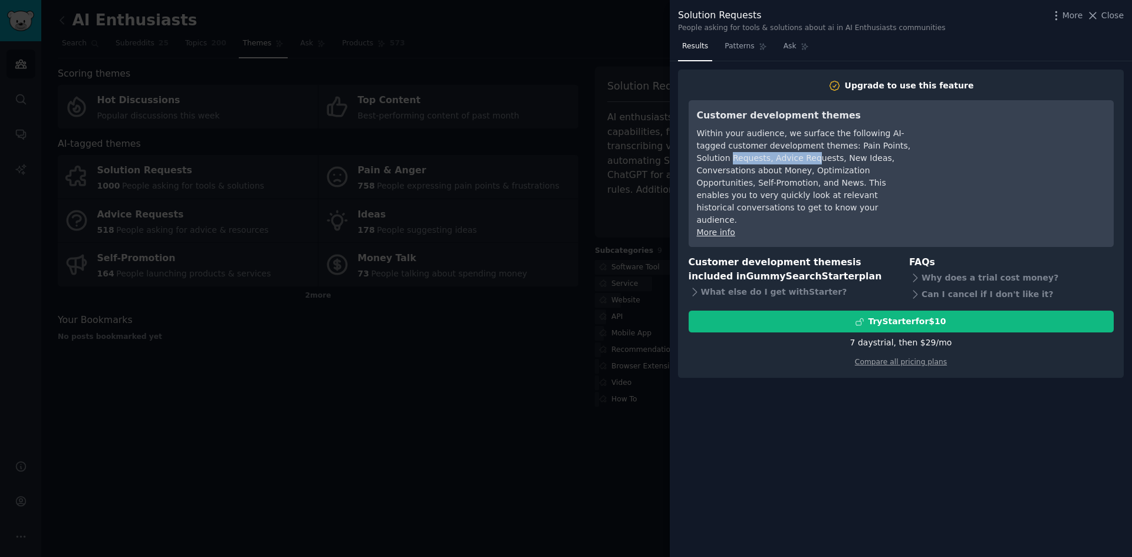
click at [775, 159] on div "Within your audience, we surface the following AI-tagged customer development t…" at bounding box center [804, 176] width 215 height 99
click at [776, 159] on div "Within your audience, we surface the following AI-tagged customer development t…" at bounding box center [804, 176] width 215 height 99
drag, startPoint x: 732, startPoint y: 153, endPoint x: 790, endPoint y: 159, distance: 58.0
click at [790, 159] on div "Within your audience, we surface the following AI-tagged customer development t…" at bounding box center [804, 176] width 215 height 99
drag, startPoint x: 801, startPoint y: 157, endPoint x: 847, endPoint y: 159, distance: 46.0
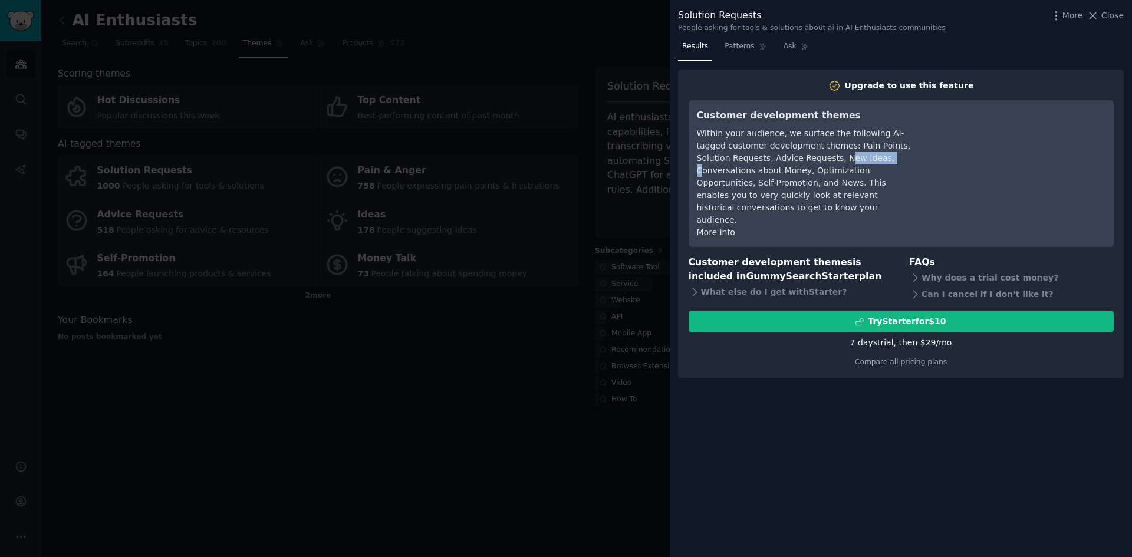
click at [845, 159] on div "Within your audience, we surface the following AI-tagged customer development t…" at bounding box center [804, 176] width 215 height 99
click at [847, 159] on div "Within your audience, we surface the following AI-tagged customer development t…" at bounding box center [804, 176] width 215 height 99
drag, startPoint x: 844, startPoint y: 157, endPoint x: 747, endPoint y: 175, distance: 98.3
click at [748, 176] on div "Within your audience, we surface the following AI-tagged customer development t…" at bounding box center [804, 176] width 215 height 99
click at [746, 175] on div "Within your audience, we surface the following AI-tagged customer development t…" at bounding box center [804, 176] width 215 height 99
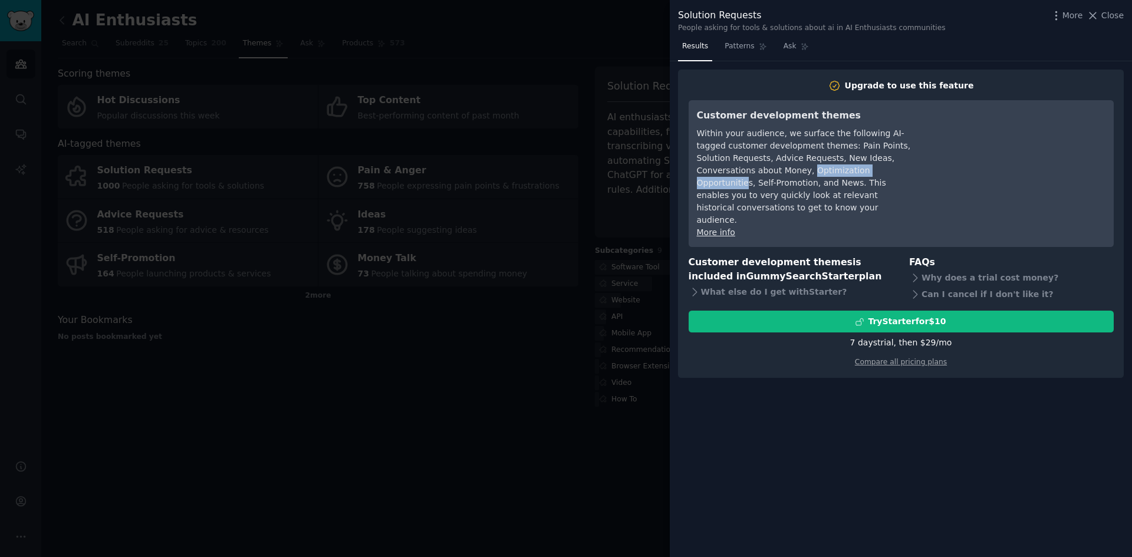
drag, startPoint x: 750, startPoint y: 170, endPoint x: 847, endPoint y: 173, distance: 96.8
click at [847, 173] on div "Within your audience, we surface the following AI-tagged customer development t…" at bounding box center [804, 176] width 215 height 99
drag, startPoint x: 854, startPoint y: 171, endPoint x: 774, endPoint y: 184, distance: 81.2
click at [774, 184] on div "Within your audience, we surface the following AI-tagged customer development t…" at bounding box center [804, 176] width 215 height 99
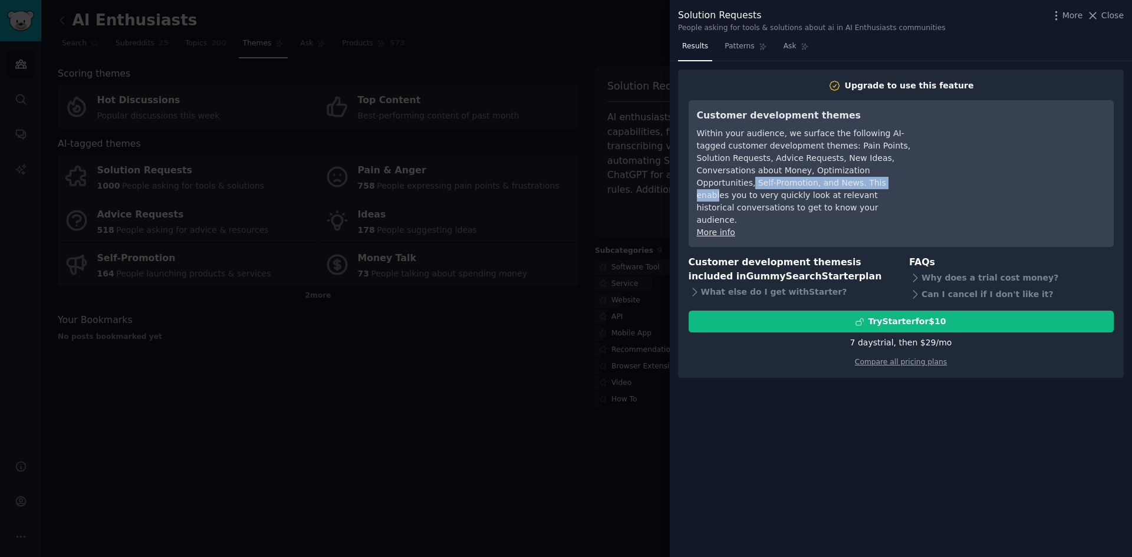
click at [774, 184] on div "Within your audience, we surface the following AI-tagged customer development t…" at bounding box center [804, 176] width 215 height 99
drag, startPoint x: 557, startPoint y: 162, endPoint x: 547, endPoint y: 163, distance: 10.1
click at [555, 161] on div at bounding box center [566, 278] width 1132 height 557
